Goal: Information Seeking & Learning: Find specific fact

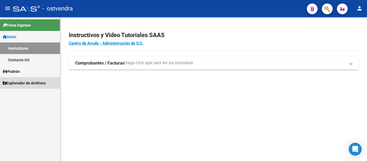
click at [22, 77] on link "Explorador de Archivos" at bounding box center [30, 83] width 60 height 12
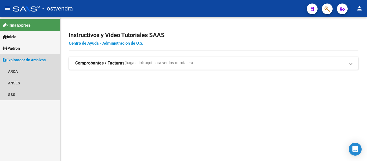
click at [21, 72] on span "Explorador de Archivos ARCA Relaciones Laborales ANSES Jubilados SSS (+) [PERSO…" at bounding box center [30, 77] width 60 height 46
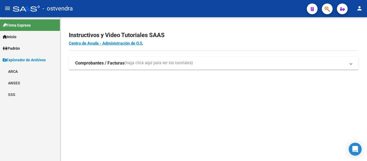
click at [22, 52] on link "Padrón" at bounding box center [30, 48] width 60 height 12
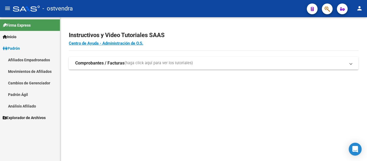
drag, startPoint x: 22, startPoint y: 63, endPoint x: 43, endPoint y: 63, distance: 20.5
click at [22, 63] on link "Afiliados Empadronados" at bounding box center [30, 60] width 60 height 12
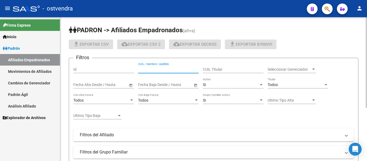
click at [157, 68] on input "CUIL / Nombre / Apellido" at bounding box center [168, 69] width 61 height 5
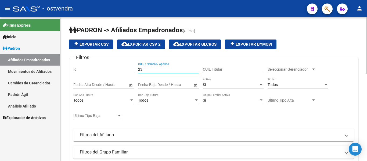
paste input "23877085"
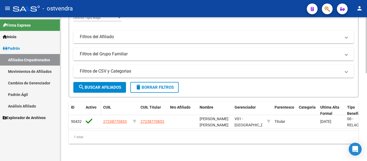
scroll to position [102, 0]
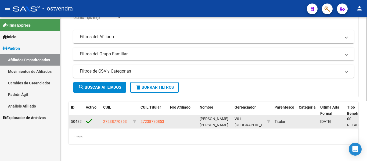
type input "27238770853"
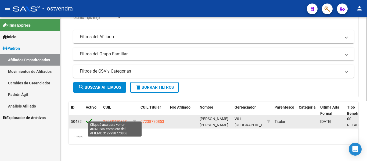
click at [116, 119] on span "27238770853" at bounding box center [115, 121] width 24 height 4
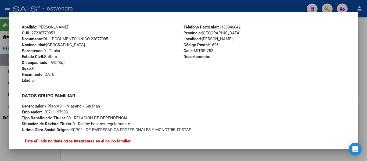
scroll to position [215, 0]
